Goal: Check status: Check status

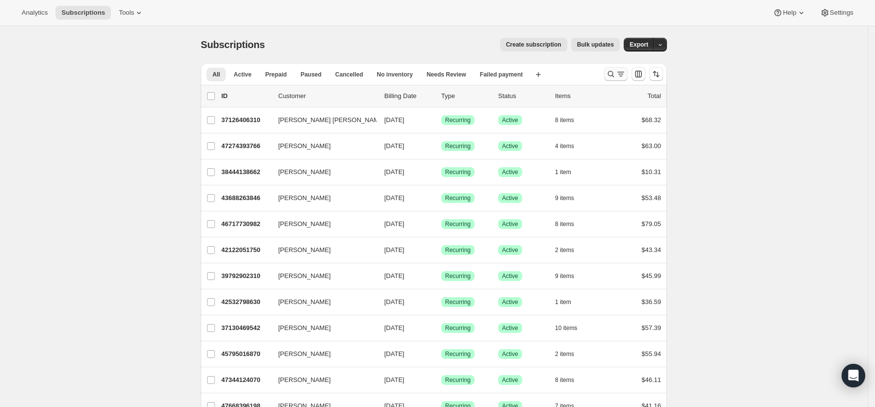
click at [611, 73] on icon "Search and filter results" at bounding box center [611, 74] width 10 height 10
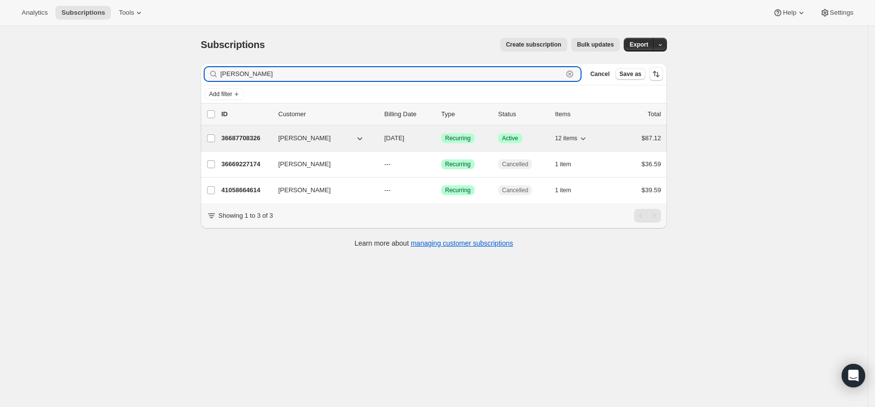
type input "[PERSON_NAME]"
click at [247, 135] on p "36687708326" at bounding box center [245, 138] width 49 height 10
